Goal: Check status

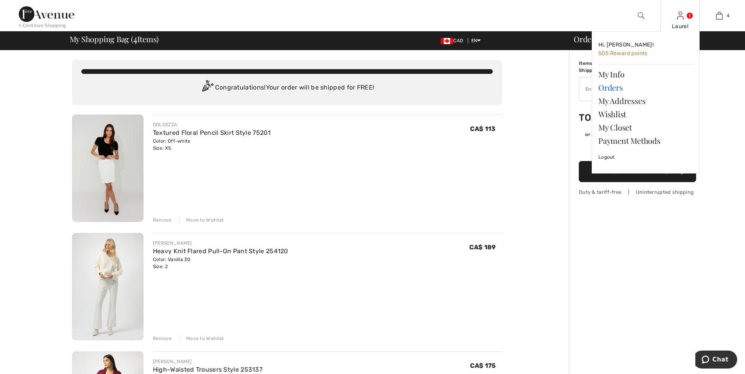
click at [617, 90] on link "Orders" at bounding box center [646, 87] width 95 height 13
